Goal: Task Accomplishment & Management: Manage account settings

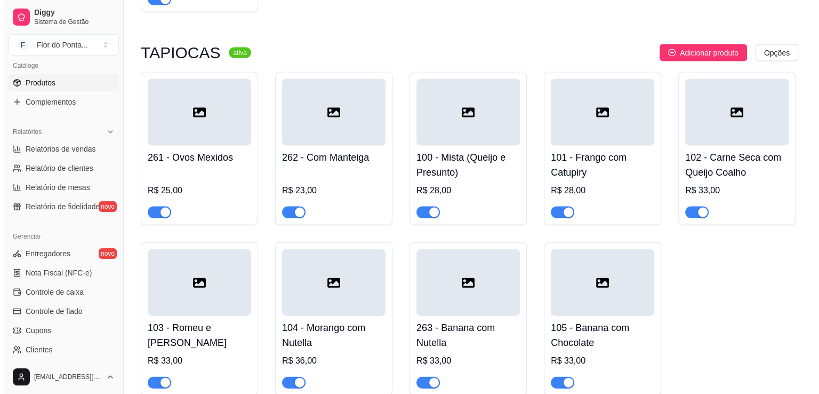
scroll to position [2293, 0]
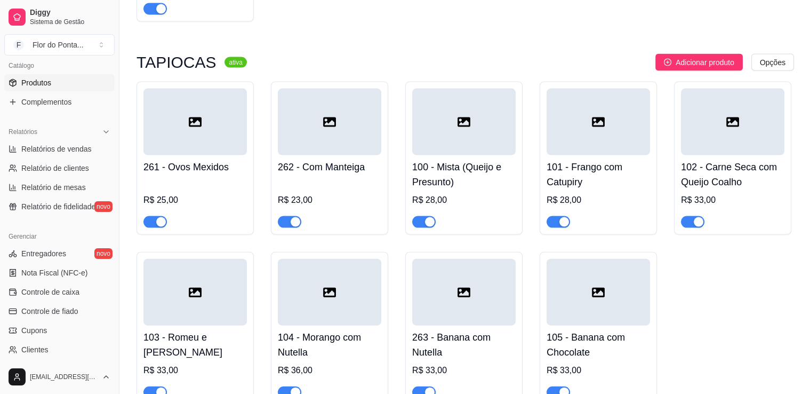
click at [337, 143] on div at bounding box center [329, 122] width 103 height 67
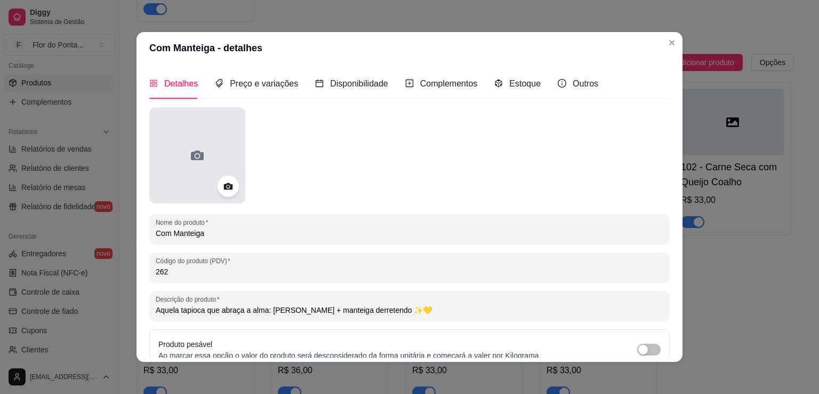
click at [154, 145] on div at bounding box center [197, 155] width 96 height 96
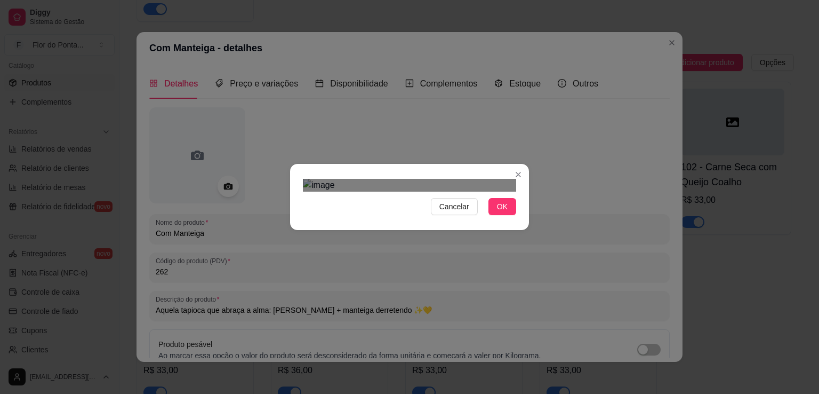
click at [473, 273] on div "Use the arrow keys to move the crop selection area" at bounding box center [413, 296] width 192 height 192
click at [452, 270] on div "Use the arrow keys to move the crop selection area" at bounding box center [404, 296] width 192 height 192
click at [314, 179] on div at bounding box center [409, 185] width 213 height 13
click at [502, 212] on span "OK" at bounding box center [502, 207] width 11 height 12
click at [504, 212] on span "OK" at bounding box center [502, 207] width 11 height 12
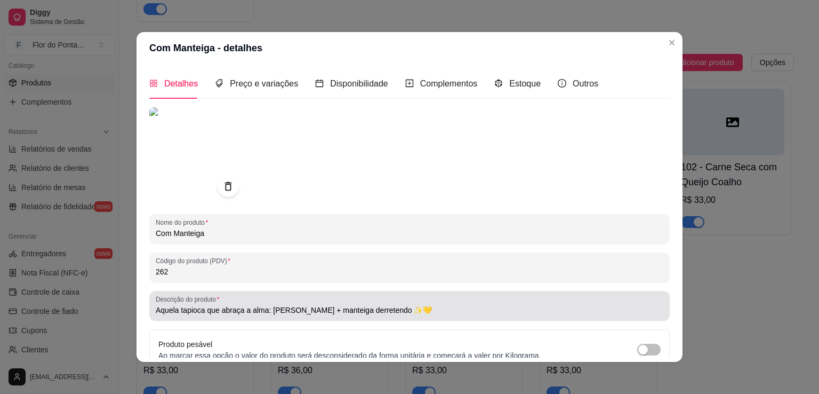
scroll to position [100, 0]
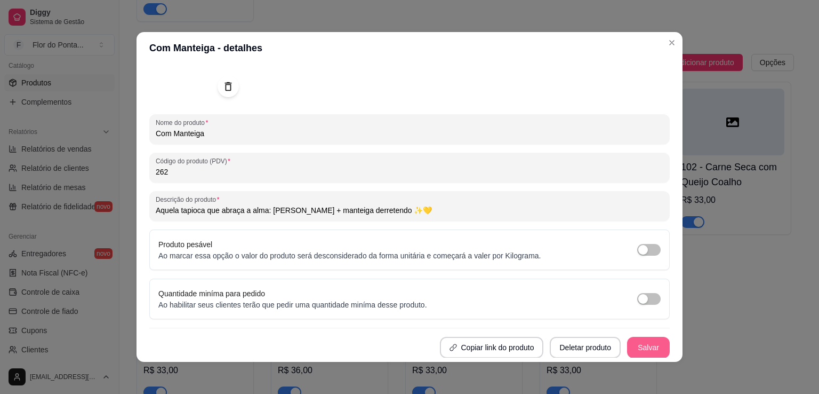
click at [627, 346] on button "Salvar" at bounding box center [648, 347] width 43 height 21
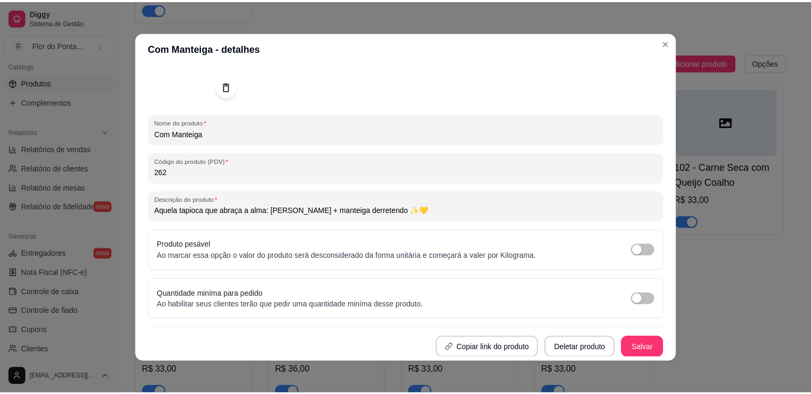
scroll to position [2, 0]
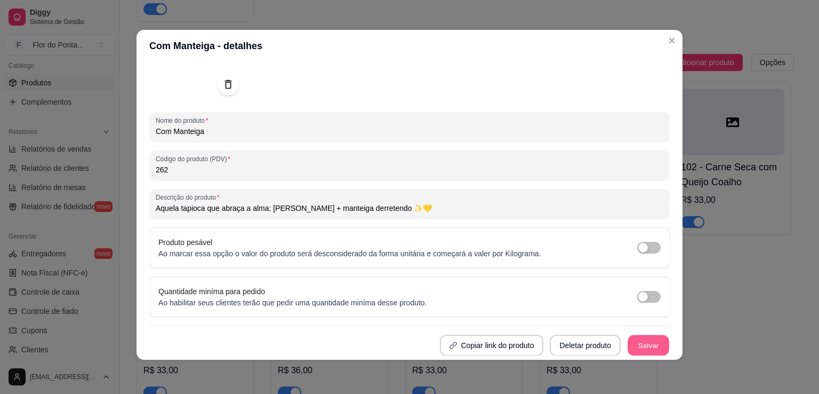
click at [628, 336] on button "Salvar" at bounding box center [649, 345] width 42 height 21
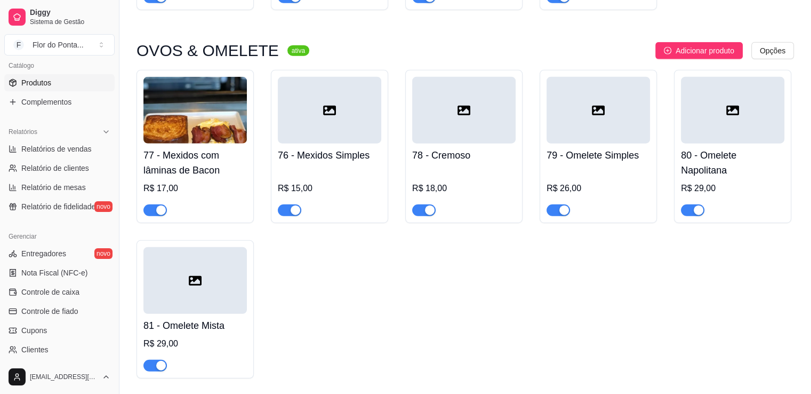
scroll to position [2720, 0]
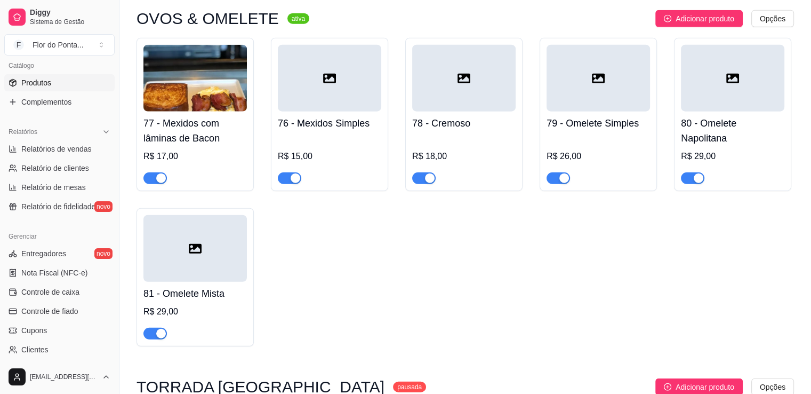
click at [202, 82] on img at bounding box center [194, 78] width 103 height 67
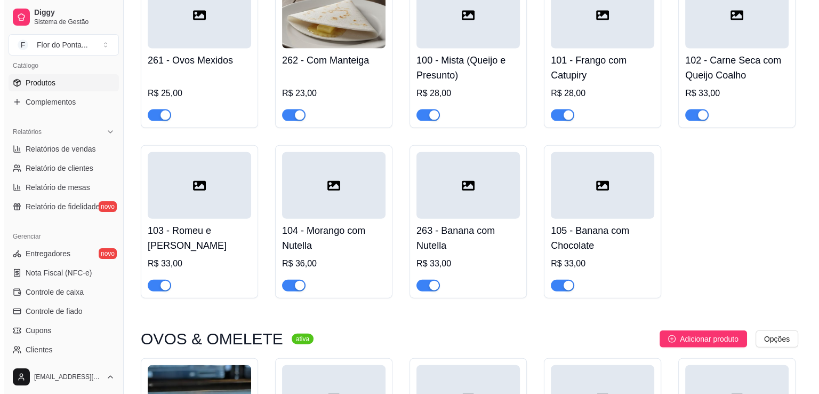
scroll to position [2240, 0]
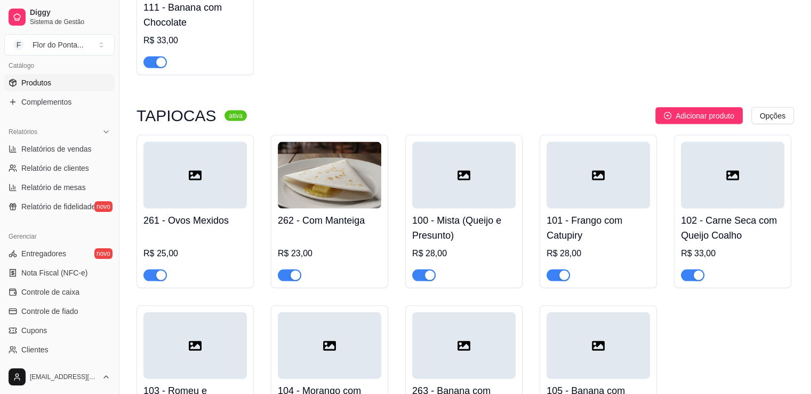
click at [457, 171] on div at bounding box center [463, 175] width 103 height 67
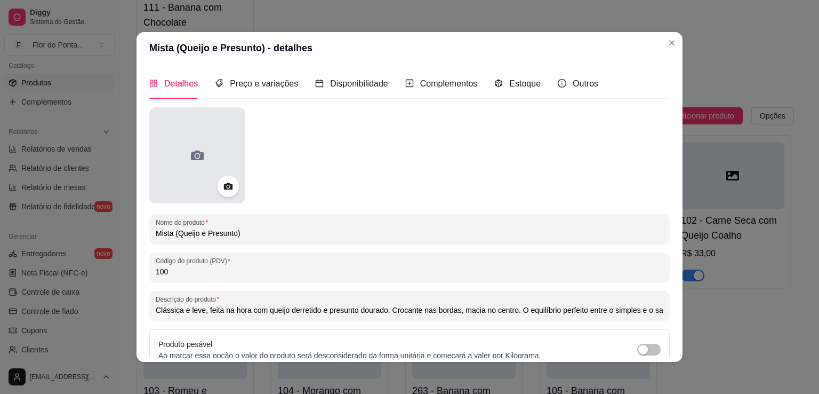
click at [174, 141] on div at bounding box center [197, 155] width 96 height 96
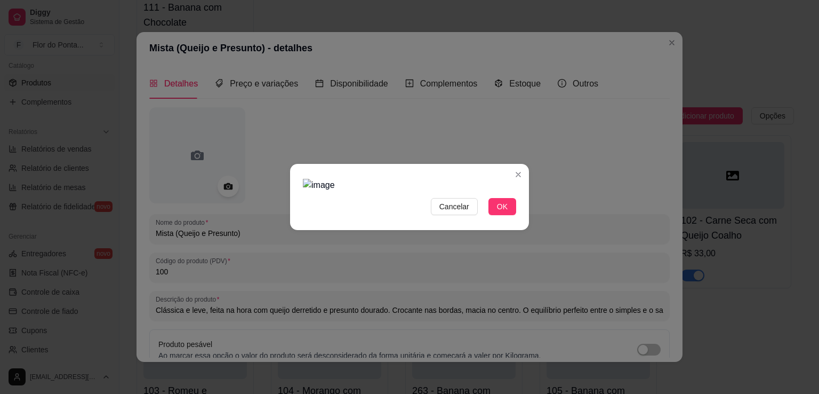
click at [305, 179] on img at bounding box center [409, 185] width 213 height 13
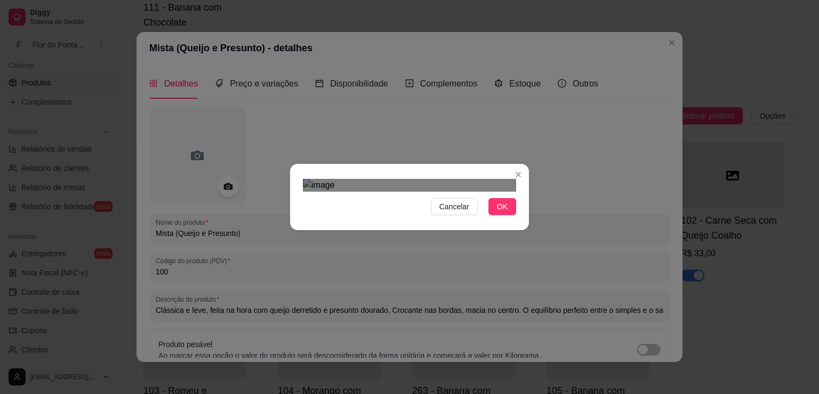
click at [527, 219] on div "Cancelar OK" at bounding box center [409, 196] width 239 height 45
click at [417, 261] on div "Use the arrow keys to move the crop selection area" at bounding box center [412, 326] width 131 height 131
click at [349, 179] on img at bounding box center [409, 185] width 213 height 13
click at [535, 239] on div "Cancelar OK" at bounding box center [409, 197] width 819 height 394
click at [407, 262] on div "Use the arrow keys to move the crop selection area" at bounding box center [416, 327] width 130 height 130
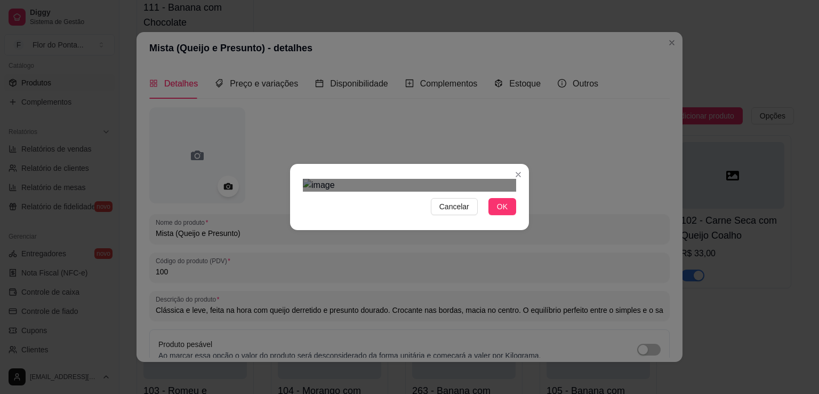
click at [308, 179] on img at bounding box center [409, 185] width 213 height 13
click at [500, 191] on img at bounding box center [409, 185] width 213 height 13
click at [400, 241] on div "Use the arrow keys to move the crop selection area" at bounding box center [414, 316] width 151 height 151
click at [502, 212] on span "OK" at bounding box center [502, 207] width 11 height 12
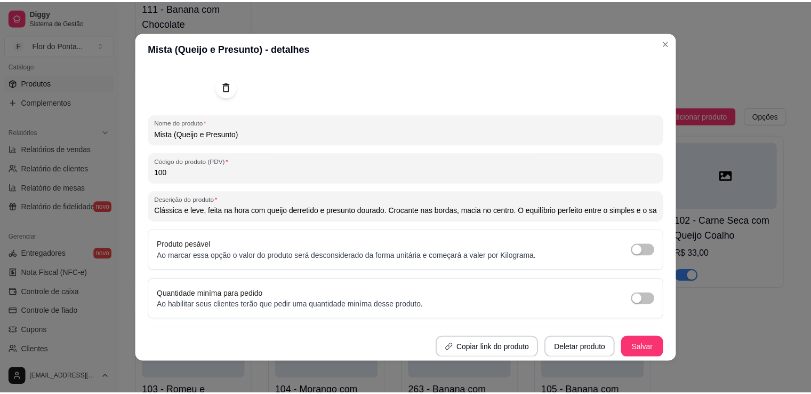
scroll to position [2, 0]
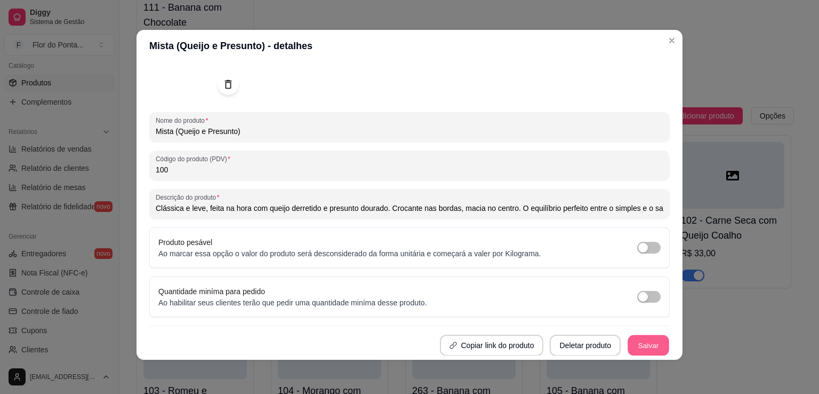
click at [634, 348] on button "Salvar" at bounding box center [649, 345] width 42 height 21
click at [639, 346] on button "Salvar" at bounding box center [649, 345] width 42 height 21
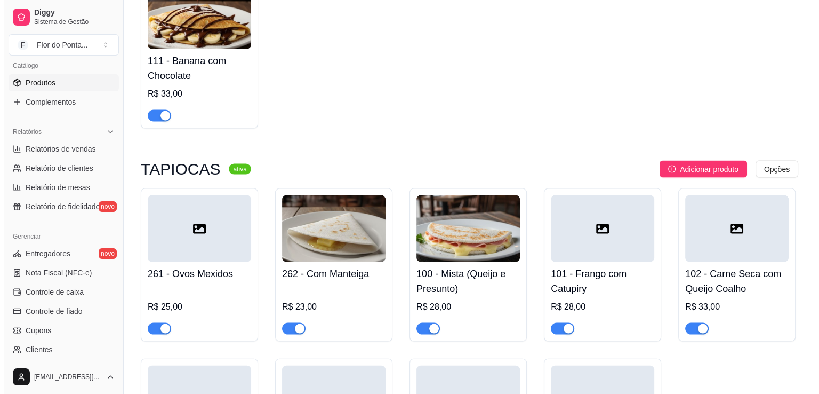
scroll to position [2240, 0]
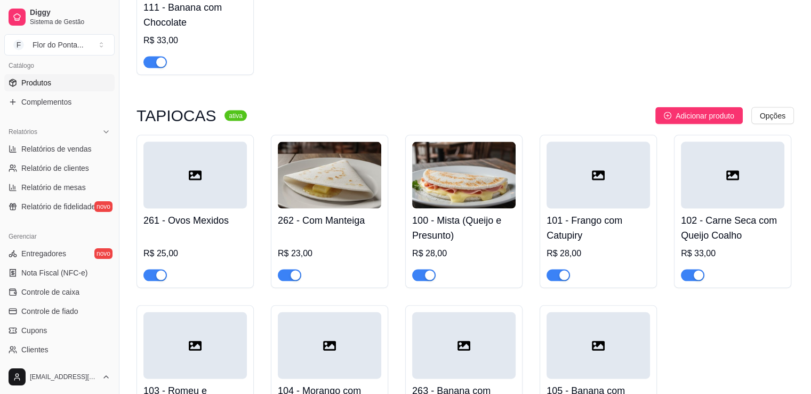
click at [592, 180] on icon at bounding box center [598, 176] width 13 height 10
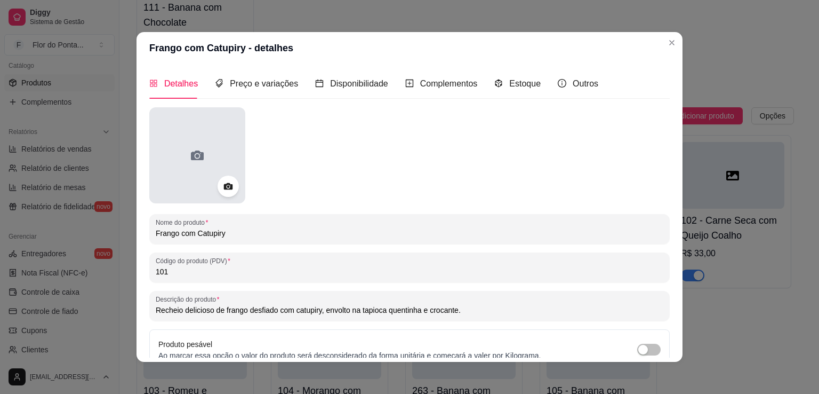
click at [191, 157] on icon at bounding box center [197, 155] width 17 height 17
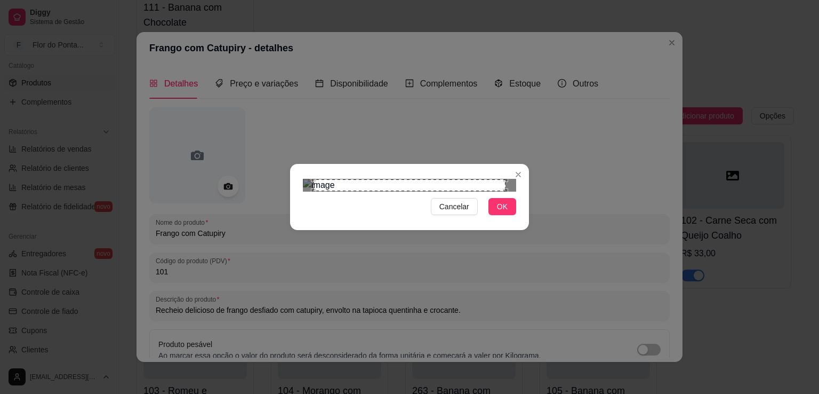
click at [309, 179] on img at bounding box center [409, 185] width 213 height 13
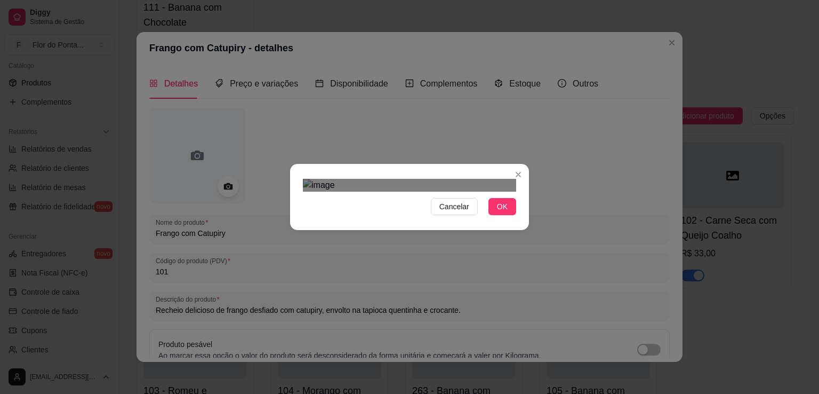
click at [522, 219] on div "Cancelar OK" at bounding box center [409, 196] width 239 height 45
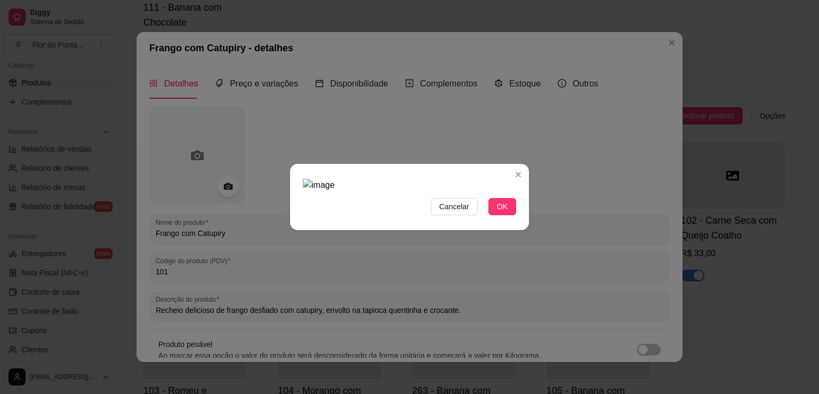
click at [322, 179] on img at bounding box center [409, 185] width 213 height 13
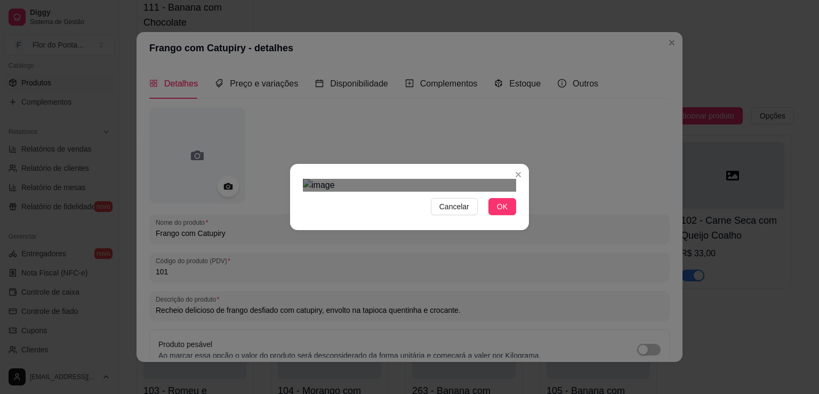
click at [537, 252] on div "Cancelar OK" at bounding box center [409, 197] width 819 height 394
click at [434, 237] on div "Use the arrow keys to move the crop selection area" at bounding box center [413, 313] width 157 height 157
click at [326, 179] on img at bounding box center [409, 185] width 213 height 13
click at [549, 238] on div "Cancelar OK" at bounding box center [409, 197] width 819 height 394
click at [451, 226] on div "Use the arrow keys to move the crop selection area" at bounding box center [417, 306] width 171 height 171
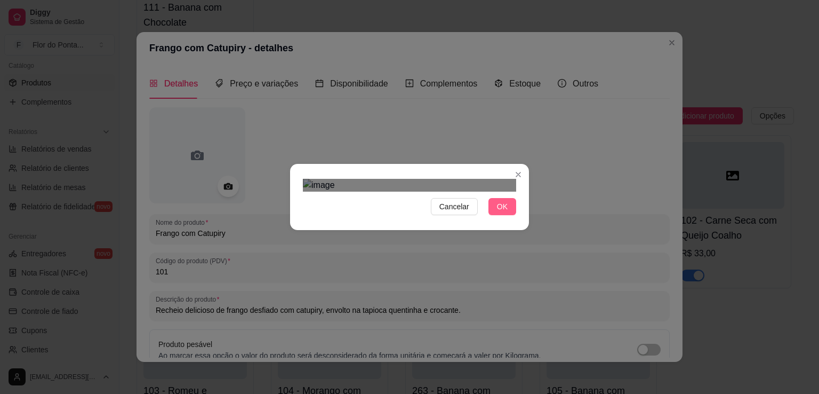
click at [502, 212] on span "OK" at bounding box center [502, 207] width 11 height 12
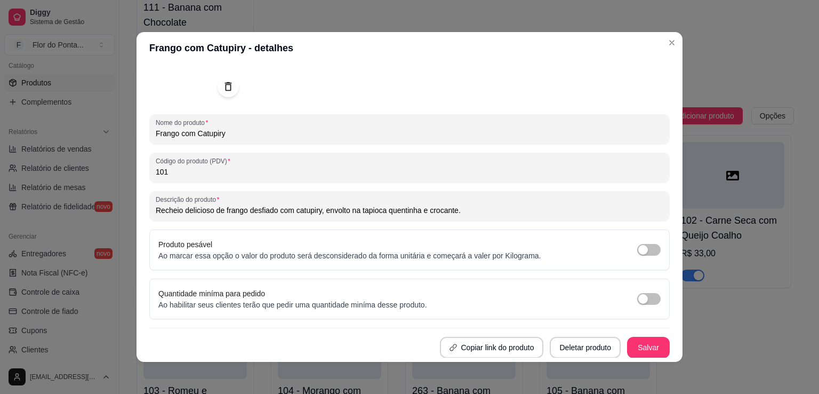
scroll to position [2, 0]
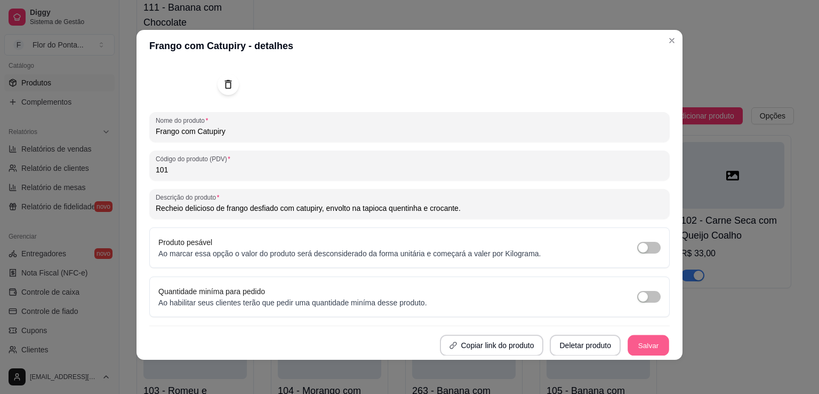
click at [629, 344] on button "Salvar" at bounding box center [649, 345] width 42 height 21
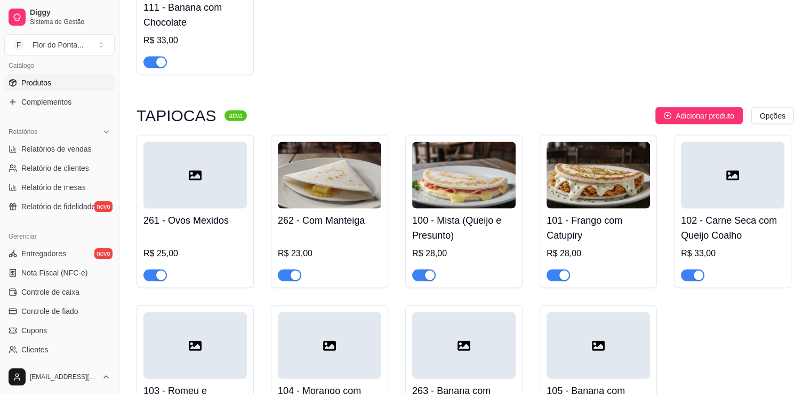
click at [783, 161] on div at bounding box center [732, 175] width 103 height 67
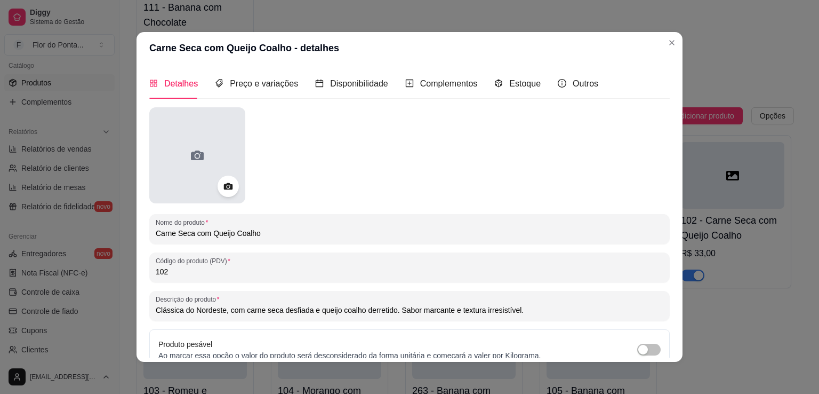
click at [223, 163] on div at bounding box center [197, 155] width 96 height 96
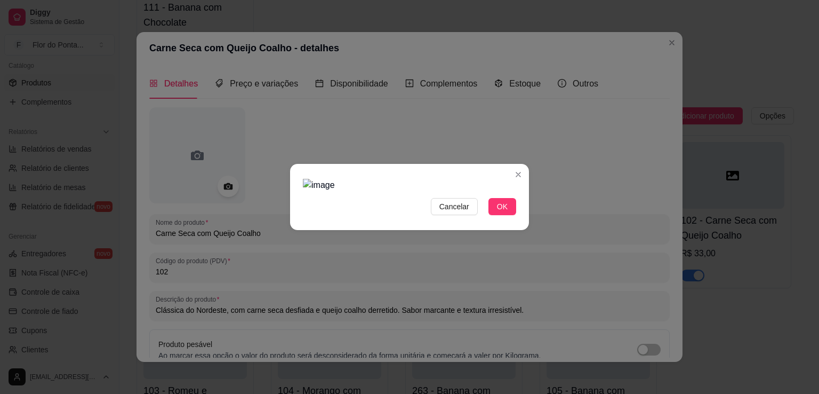
click at [307, 179] on img at bounding box center [409, 185] width 213 height 13
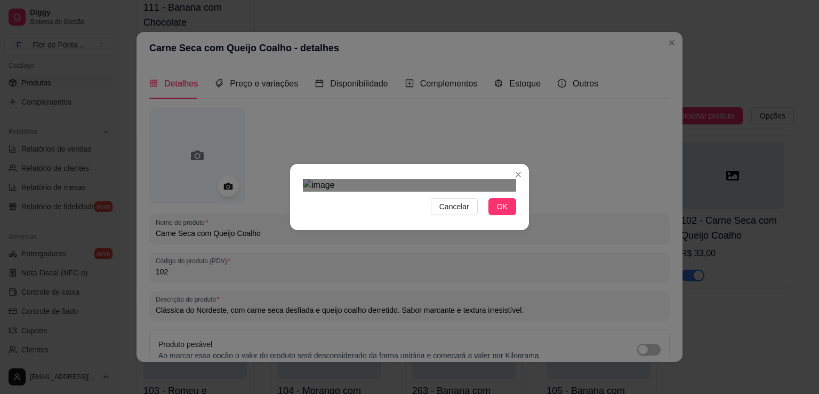
click at [570, 262] on div "Cancelar OK" at bounding box center [409, 197] width 819 height 394
click at [450, 265] on div "Use the arrow keys to move the crop selection area" at bounding box center [423, 316] width 150 height 150
click at [343, 179] on img at bounding box center [409, 185] width 213 height 13
click at [586, 246] on div "Cancelar OK" at bounding box center [409, 197] width 819 height 394
click at [337, 179] on img at bounding box center [409, 185] width 213 height 13
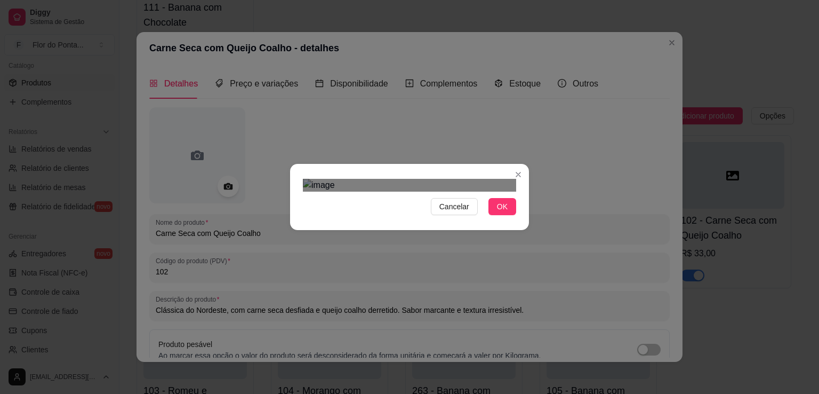
click at [610, 235] on div "Cancelar OK" at bounding box center [409, 197] width 819 height 394
click at [444, 238] on div "Use the arrow keys to move the crop selection area" at bounding box center [410, 304] width 174 height 174
click at [505, 212] on span "OK" at bounding box center [502, 207] width 11 height 12
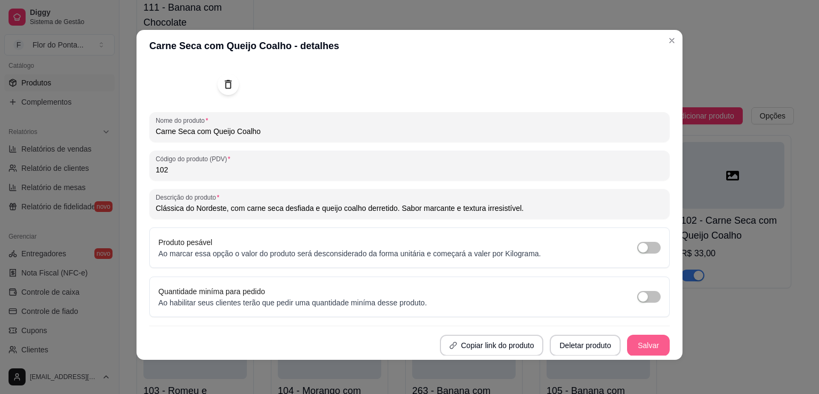
click at [638, 350] on button "Salvar" at bounding box center [648, 344] width 43 height 21
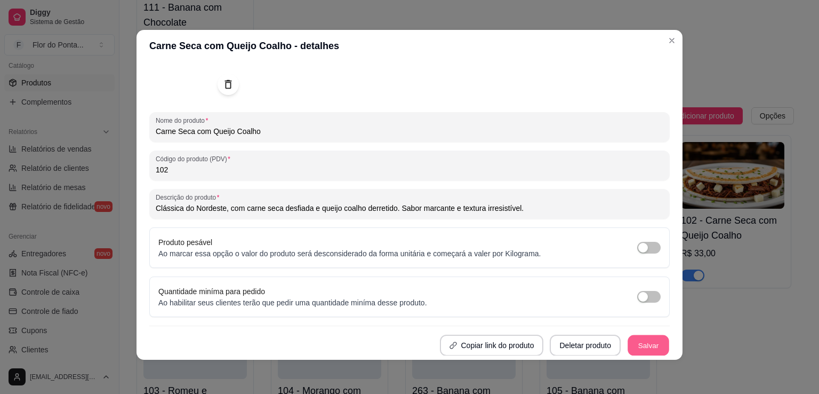
click at [642, 342] on button "Salvar" at bounding box center [649, 345] width 42 height 21
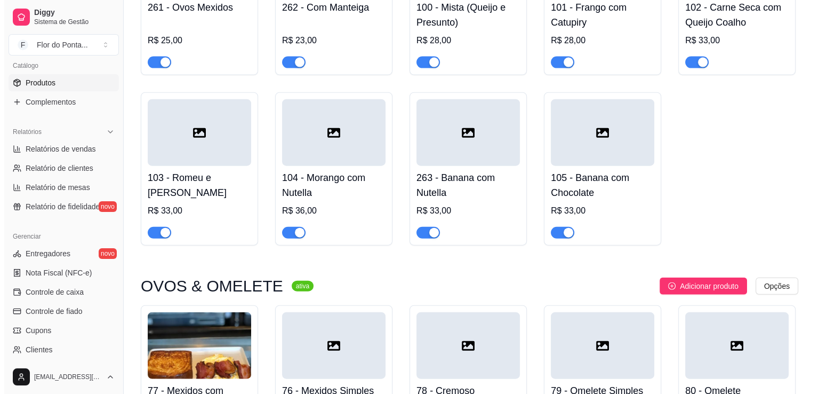
scroll to position [2453, 0]
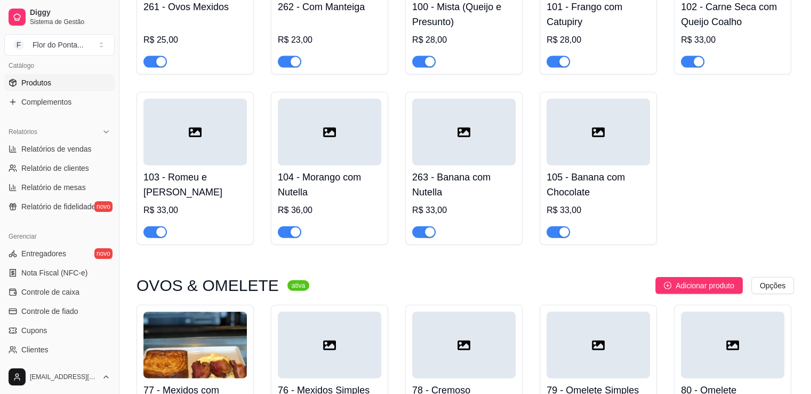
click at [204, 150] on div at bounding box center [194, 132] width 103 height 67
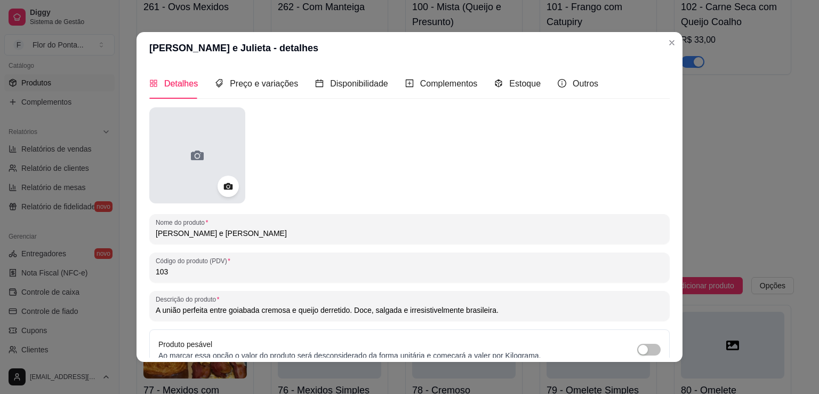
click at [198, 144] on div at bounding box center [197, 155] width 96 height 96
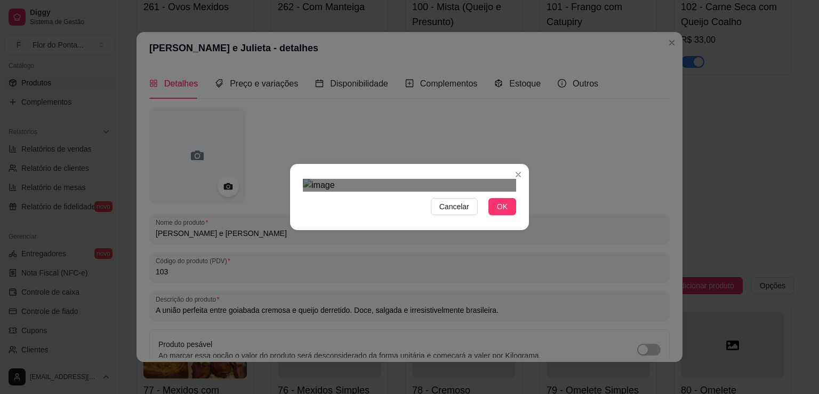
click at [402, 255] on div "Use the arrow keys to move the crop selection area" at bounding box center [414, 296] width 192 height 192
click at [505, 212] on span "OK" at bounding box center [502, 207] width 11 height 12
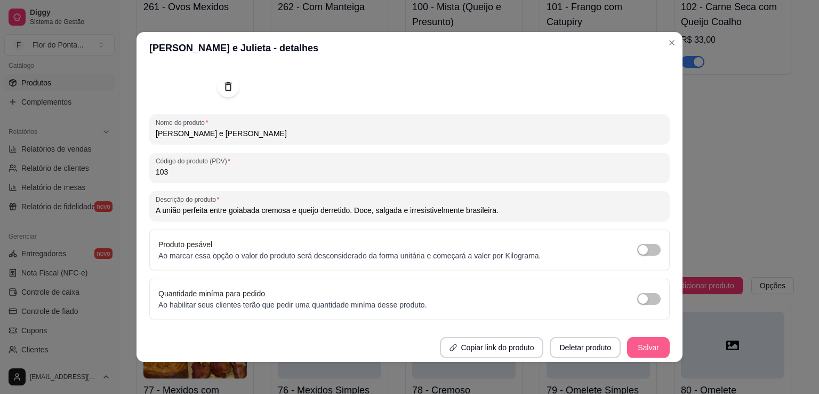
scroll to position [2, 0]
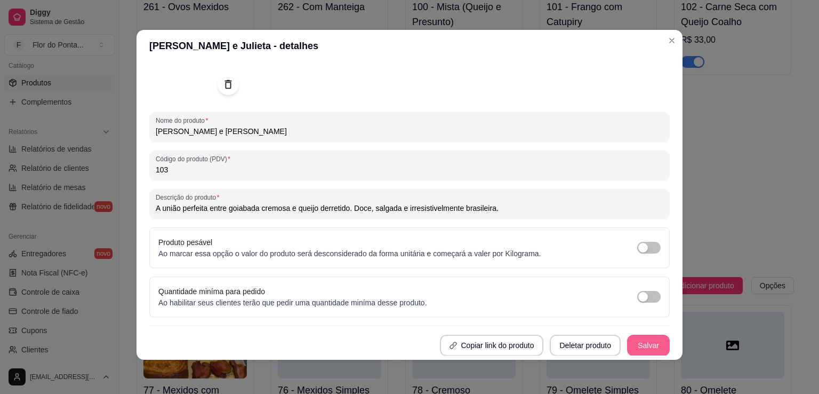
click at [645, 348] on button "Salvar" at bounding box center [648, 344] width 43 height 21
click at [628, 346] on button "Salvar" at bounding box center [648, 344] width 43 height 21
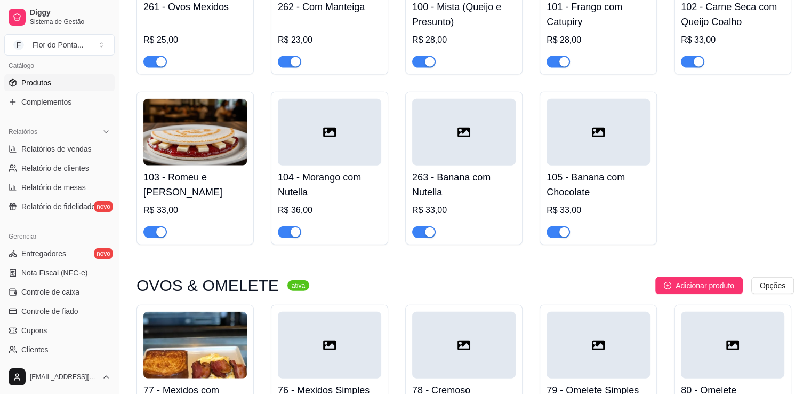
click at [339, 146] on div at bounding box center [329, 132] width 103 height 67
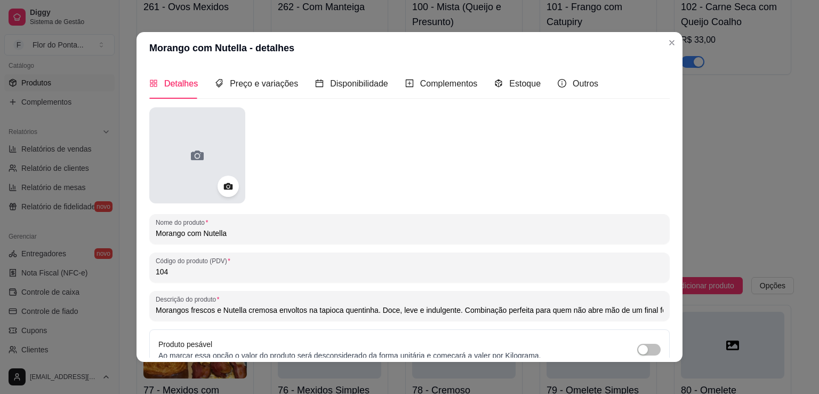
click at [205, 169] on div at bounding box center [197, 155] width 96 height 96
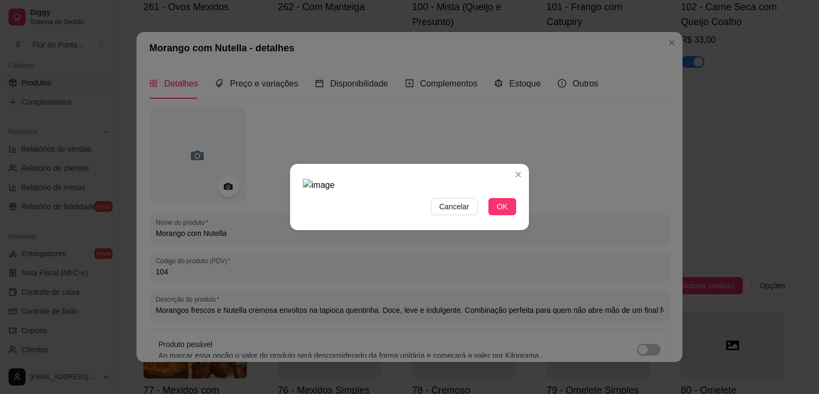
click at [307, 179] on img at bounding box center [409, 185] width 213 height 13
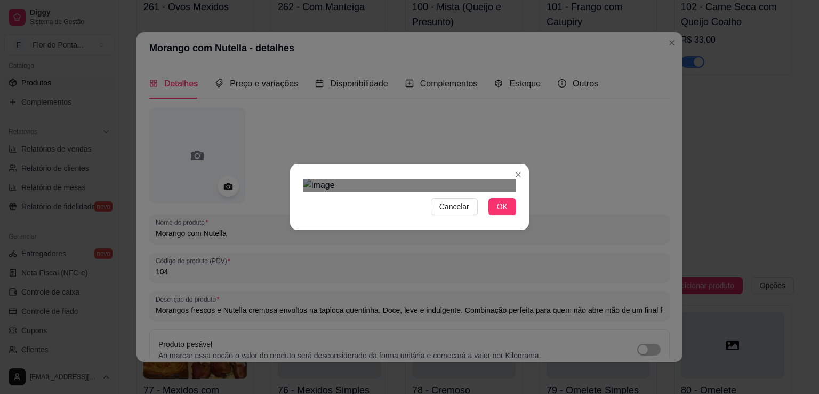
click at [633, 307] on div "Cancelar OK" at bounding box center [409, 197] width 819 height 394
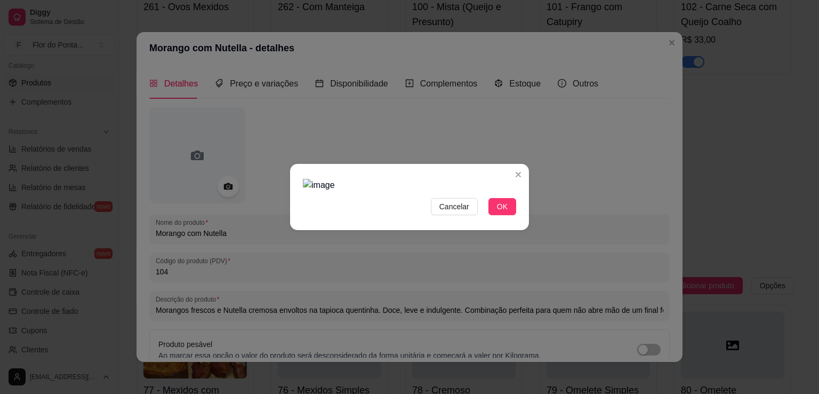
click at [323, 179] on img at bounding box center [409, 185] width 213 height 13
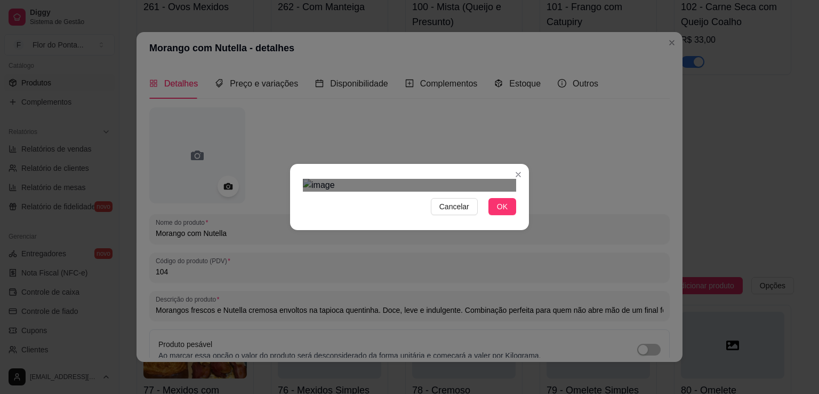
click at [554, 235] on div "Cancelar OK" at bounding box center [409, 197] width 819 height 394
click at [417, 218] on div "Use the arrow keys to move the crop selection area" at bounding box center [413, 305] width 174 height 174
click at [436, 246] on div "Use the arrow keys to move the crop selection area" at bounding box center [412, 305] width 174 height 174
click at [506, 212] on span "OK" at bounding box center [502, 207] width 11 height 12
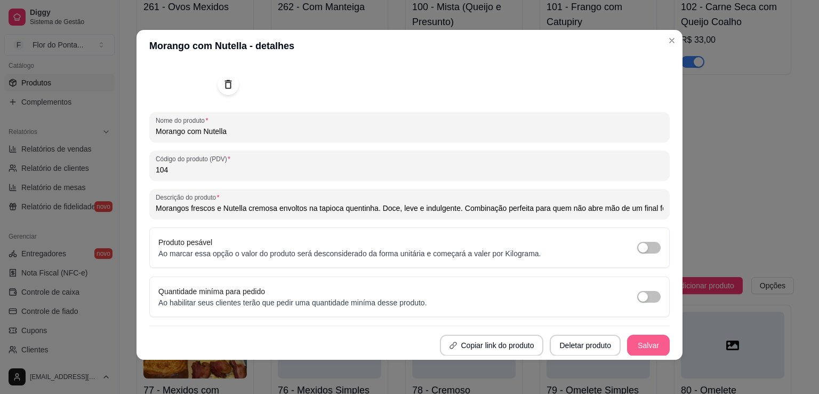
click at [650, 343] on button "Salvar" at bounding box center [648, 344] width 43 height 21
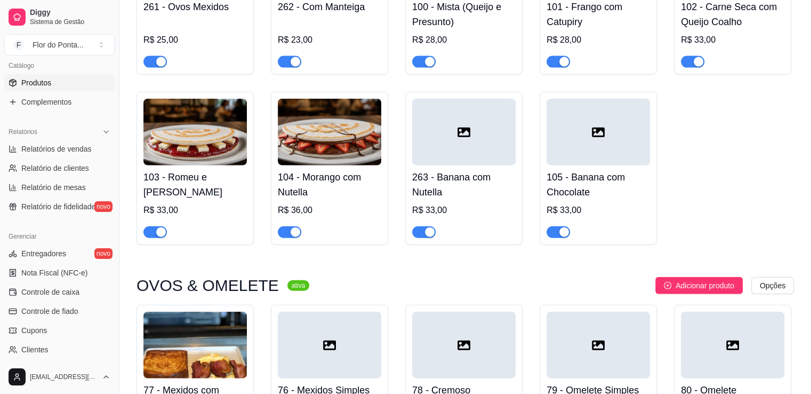
click at [471, 153] on div at bounding box center [463, 132] width 103 height 67
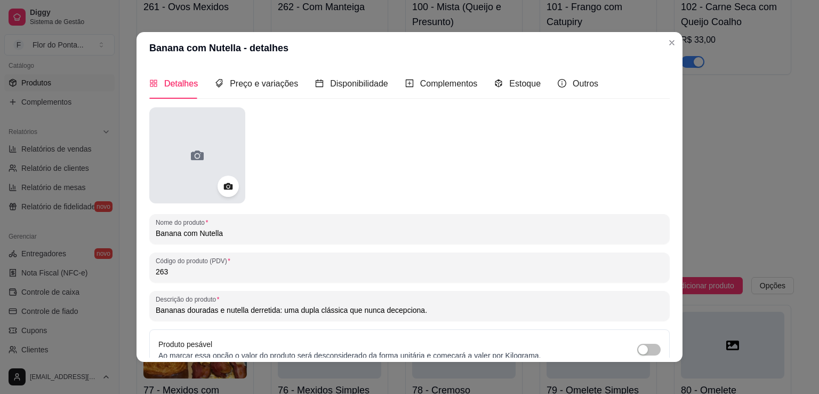
click at [215, 137] on div at bounding box center [197, 155] width 96 height 96
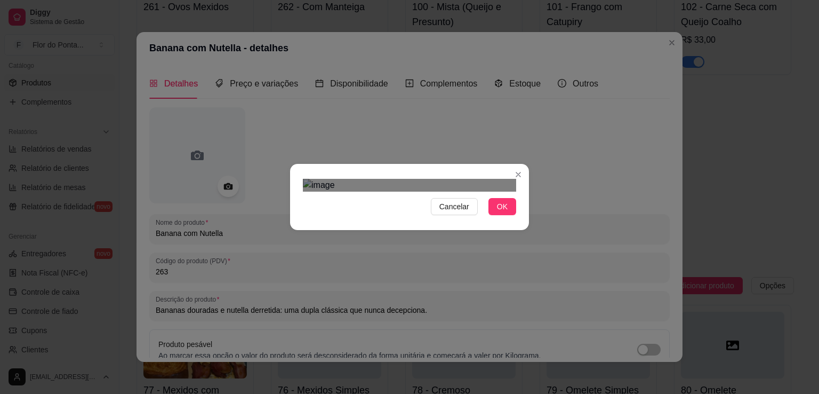
click at [403, 257] on div "Use the arrow keys to move the crop selection area" at bounding box center [410, 296] width 192 height 192
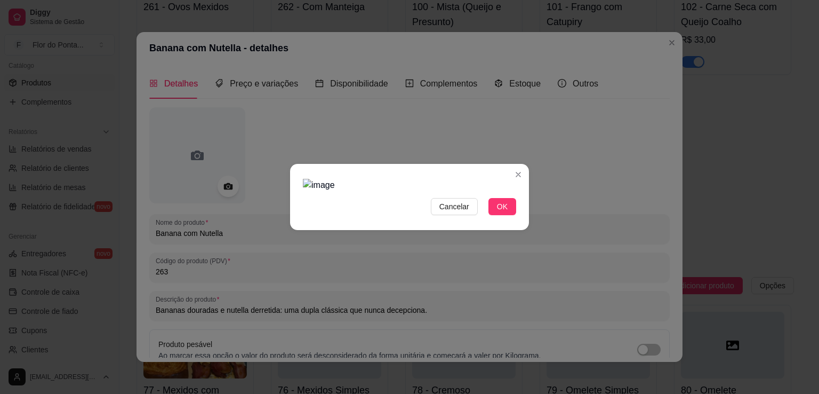
click at [346, 179] on img at bounding box center [409, 185] width 213 height 13
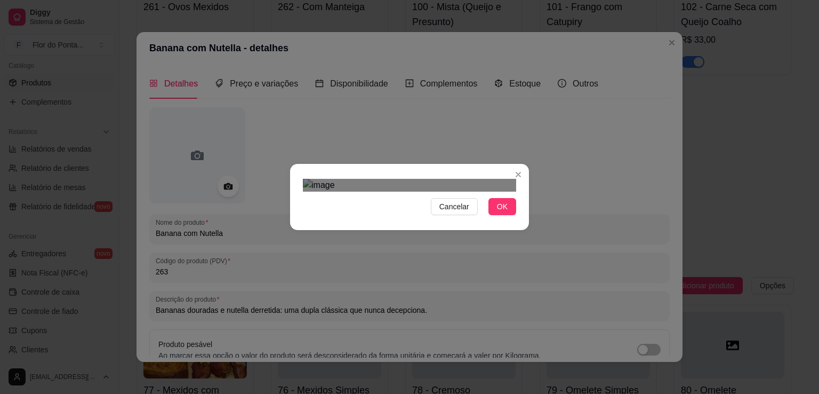
click at [590, 303] on div "Cancelar OK" at bounding box center [409, 197] width 819 height 394
click at [327, 179] on img at bounding box center [409, 185] width 213 height 13
click at [647, 288] on div "Cancelar OK" at bounding box center [409, 197] width 819 height 394
click at [428, 238] on div "Use the arrow keys to move the crop selection area" at bounding box center [410, 314] width 155 height 155
click at [417, 179] on img at bounding box center [409, 185] width 213 height 13
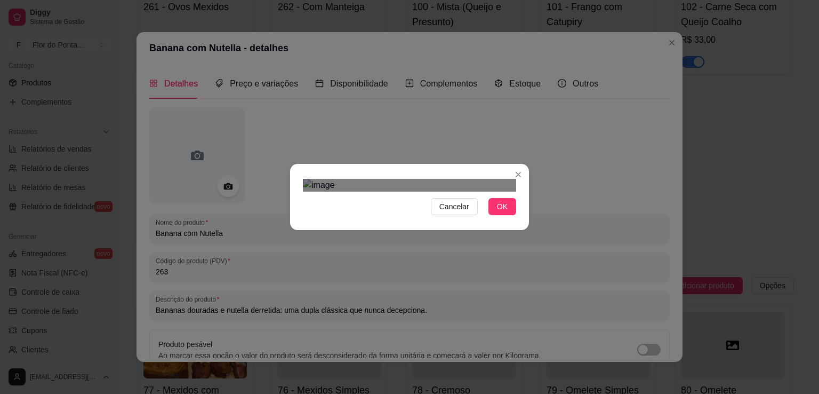
click at [644, 328] on div "Cancelar OK" at bounding box center [409, 197] width 819 height 394
click at [446, 248] on div "Use the arrow keys to move the crop selection area" at bounding box center [410, 307] width 169 height 169
click at [497, 212] on span "OK" at bounding box center [502, 207] width 11 height 12
click at [508, 215] on button "OK" at bounding box center [503, 206] width 28 height 17
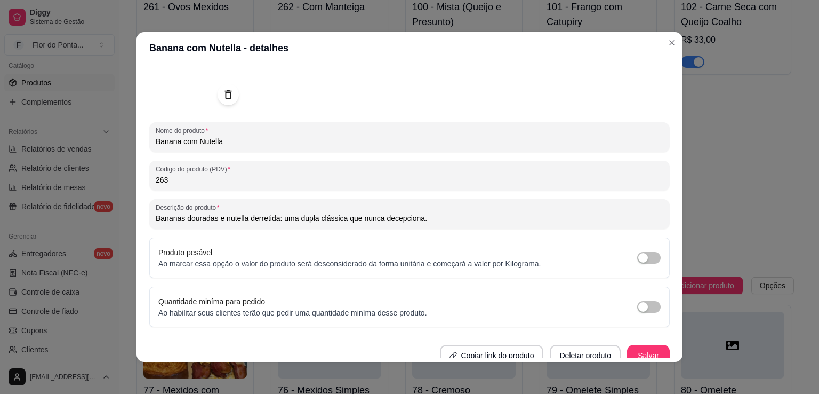
scroll to position [100, 0]
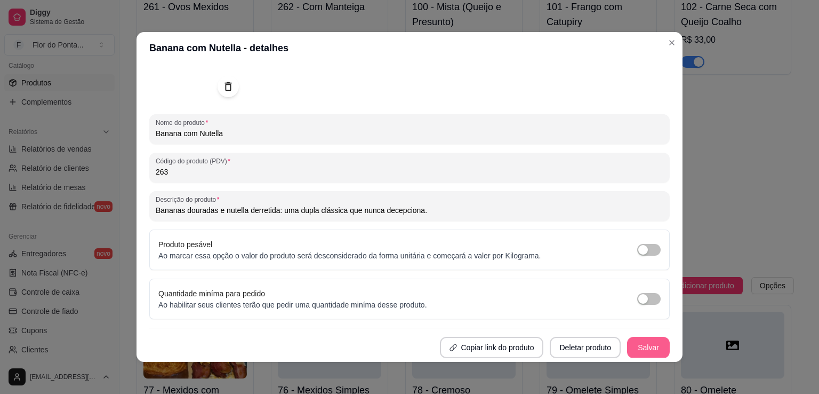
click at [640, 345] on button "Salvar" at bounding box center [648, 347] width 43 height 21
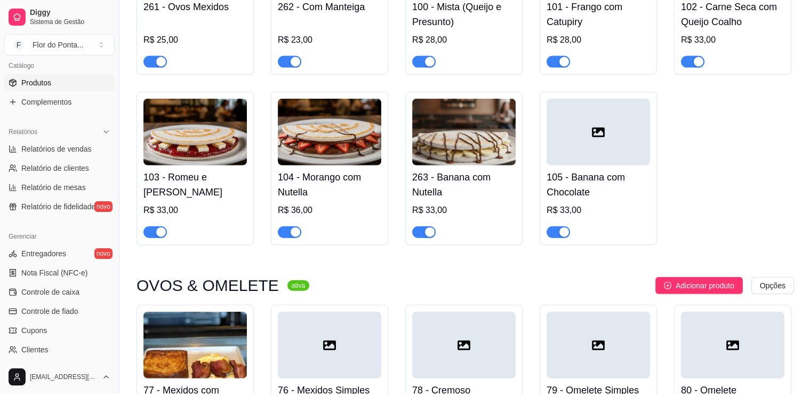
click at [591, 153] on div at bounding box center [598, 132] width 103 height 67
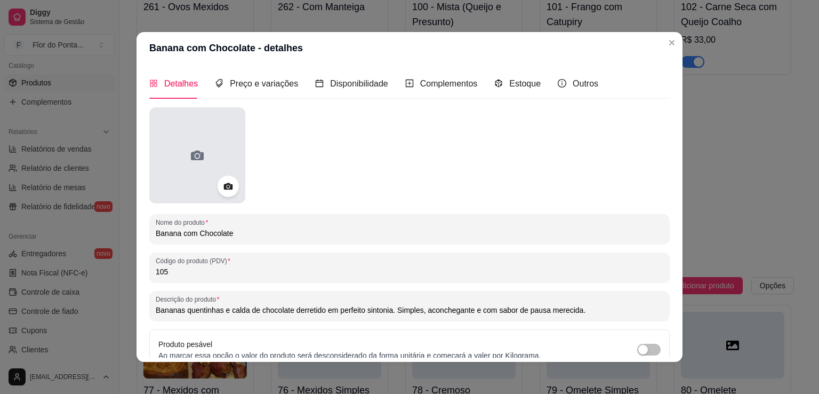
click at [212, 151] on div at bounding box center [197, 155] width 96 height 96
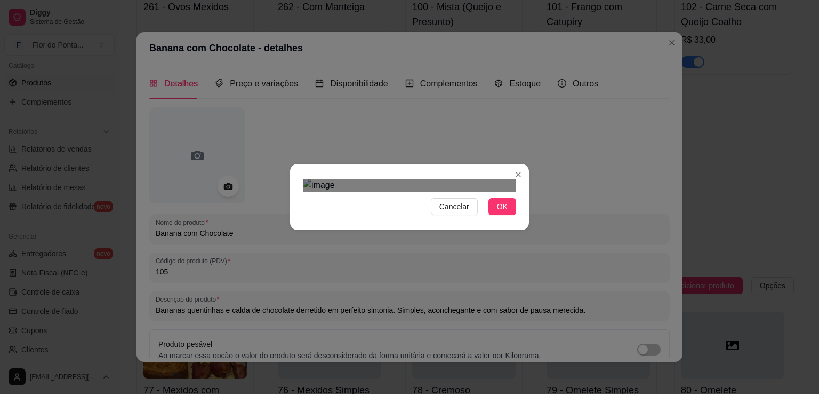
click at [384, 230] on div "Use the arrow keys to move the crop selection area" at bounding box center [405, 296] width 192 height 192
click at [439, 220] on div "Use the arrow keys to move the crop selection area" at bounding box center [420, 296] width 192 height 192
click at [346, 179] on div at bounding box center [409, 185] width 213 height 13
click at [414, 223] on div "Use the arrow keys to move the crop selection area" at bounding box center [409, 307] width 169 height 169
click at [511, 215] on button "OK" at bounding box center [503, 206] width 28 height 17
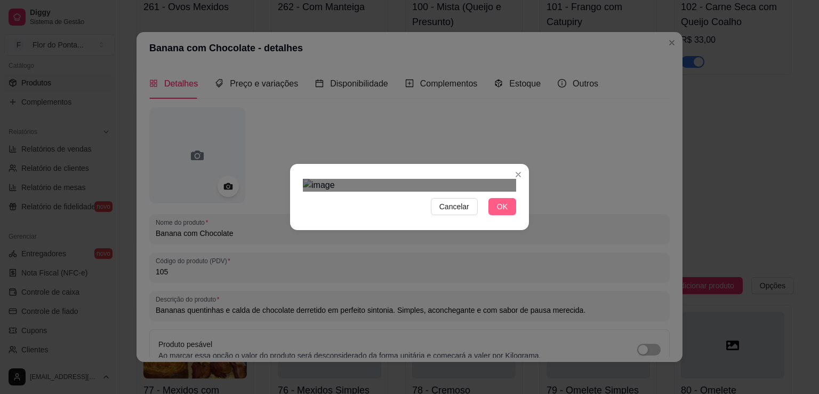
click at [501, 212] on span "OK" at bounding box center [502, 207] width 11 height 12
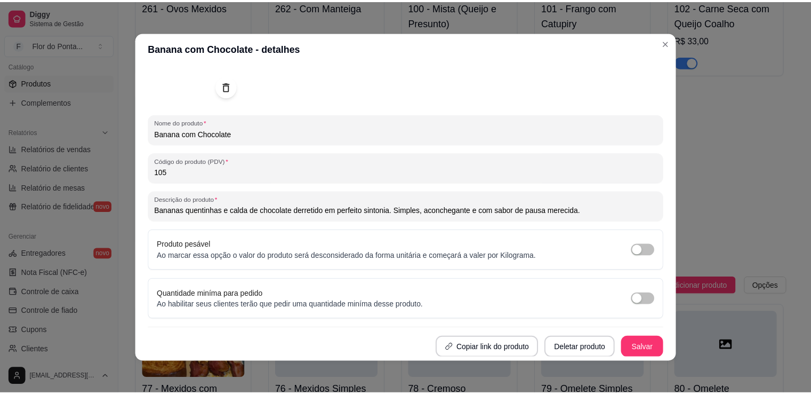
scroll to position [2, 0]
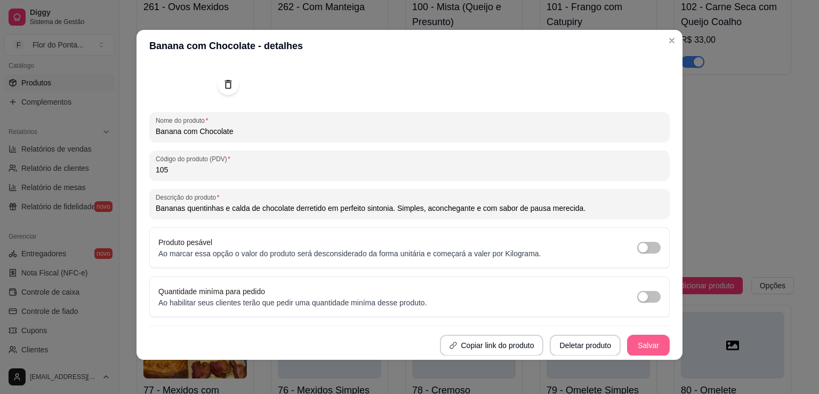
click at [651, 346] on button "Salvar" at bounding box center [648, 344] width 43 height 21
click at [457, 43] on header "Banana com Chocolate - detalhes" at bounding box center [410, 46] width 546 height 32
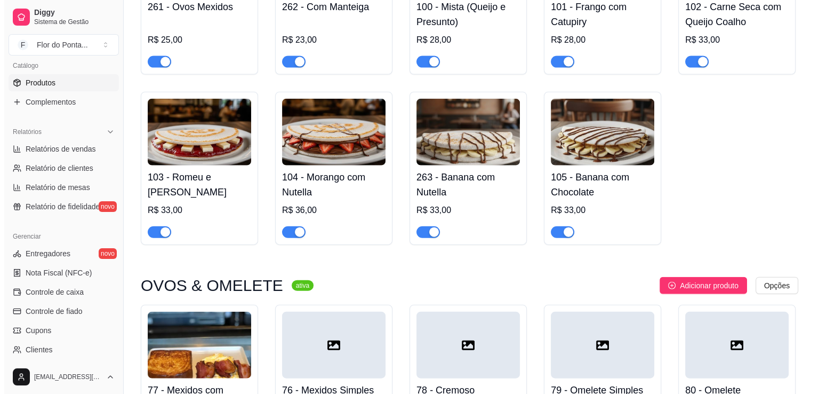
scroll to position [2240, 0]
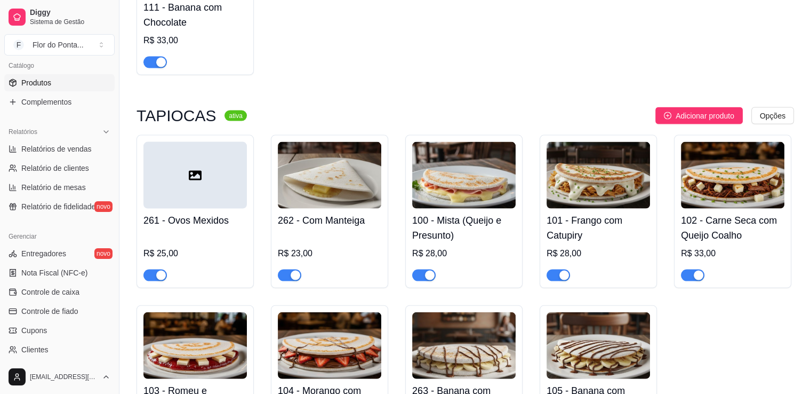
click at [169, 183] on div at bounding box center [194, 175] width 103 height 67
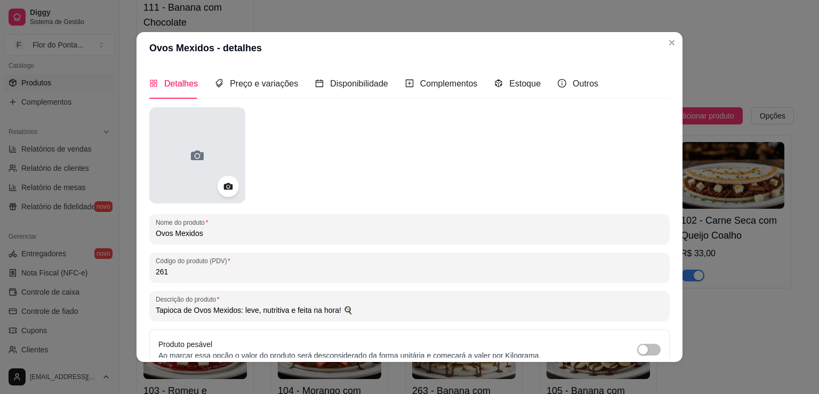
click at [204, 156] on div at bounding box center [197, 155] width 96 height 96
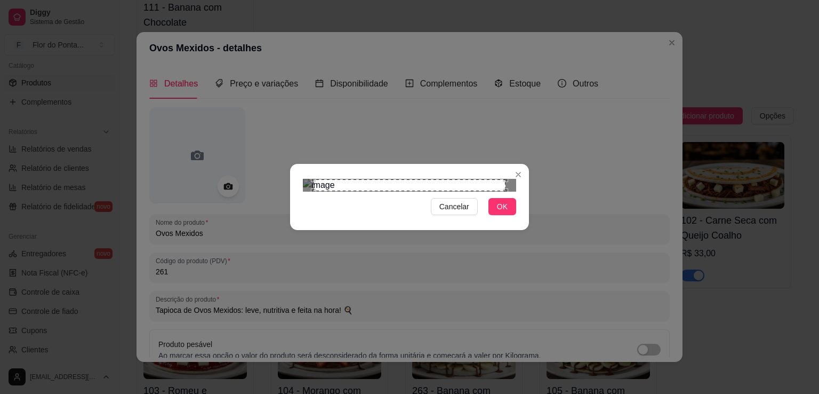
click at [307, 179] on img at bounding box center [409, 185] width 213 height 13
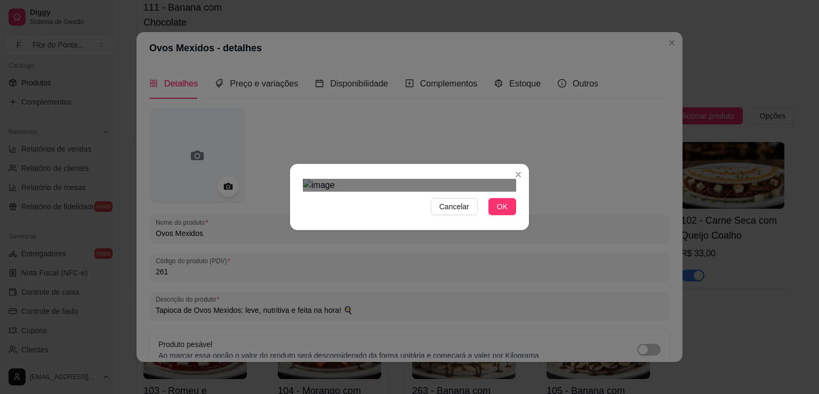
click at [538, 302] on div "Cancelar OK" at bounding box center [409, 197] width 819 height 394
click at [419, 243] on div "Use the arrow keys to move the crop selection area" at bounding box center [412, 314] width 155 height 155
click at [494, 215] on button "OK" at bounding box center [503, 206] width 28 height 17
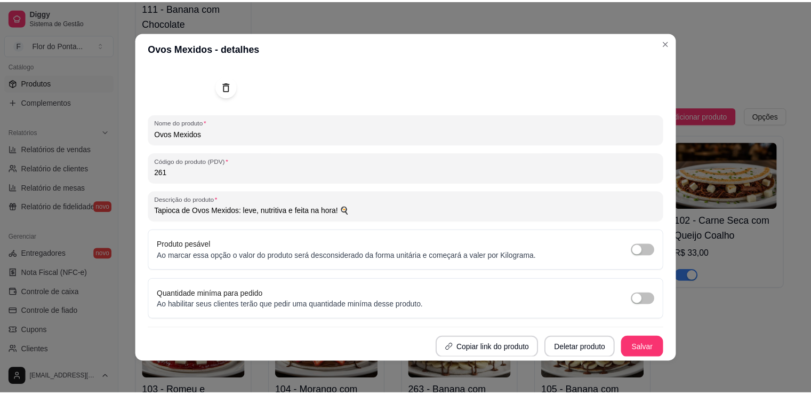
scroll to position [2, 0]
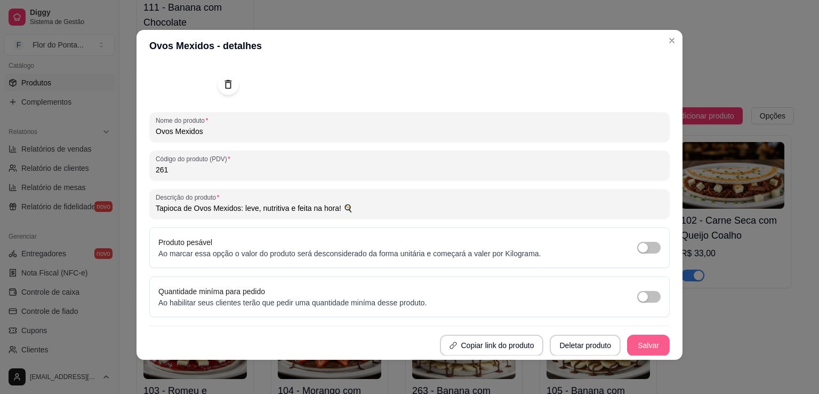
click at [637, 340] on button "Salvar" at bounding box center [648, 344] width 43 height 21
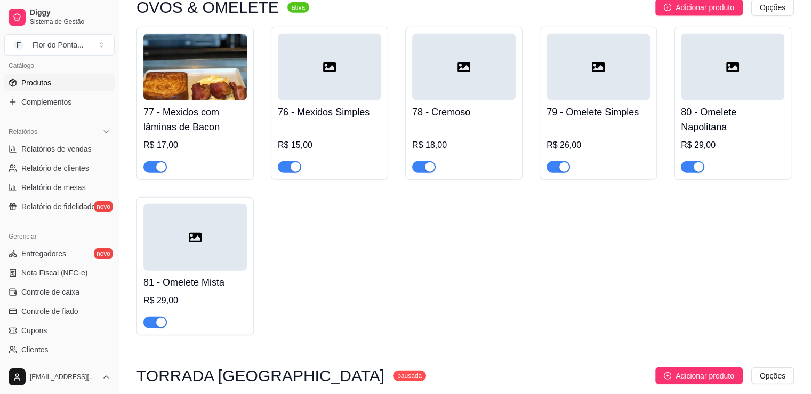
scroll to position [2675, 0]
